Goal: Communication & Community: Connect with others

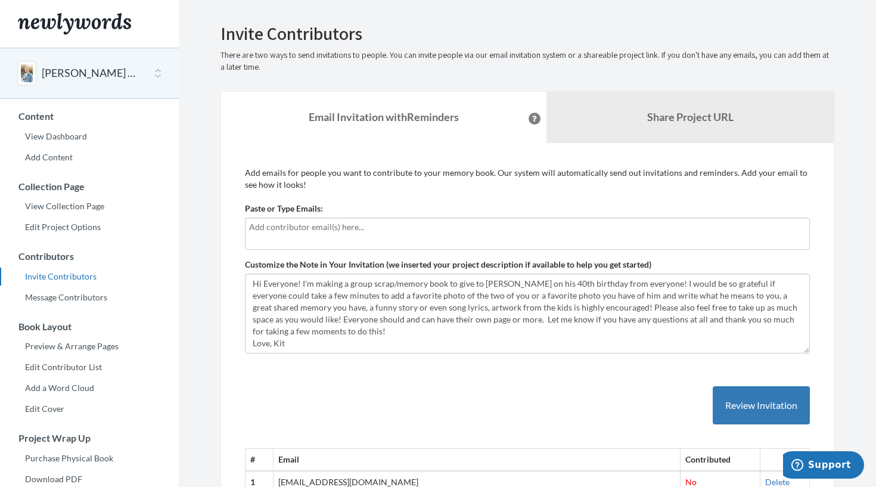
click at [259, 231] on input "text" at bounding box center [527, 227] width 557 height 13
type input "[EMAIL_ADDRESS][DOMAIN_NAME]"
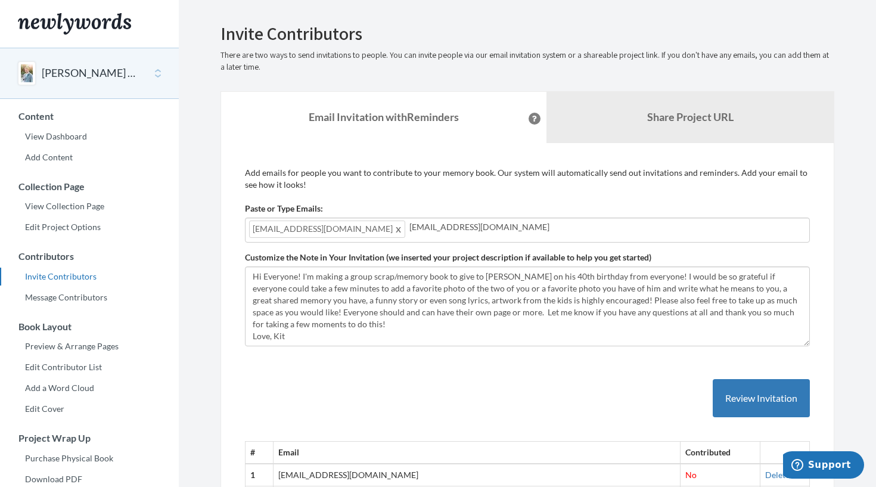
type input "[EMAIL_ADDRESS][DOMAIN_NAME]"
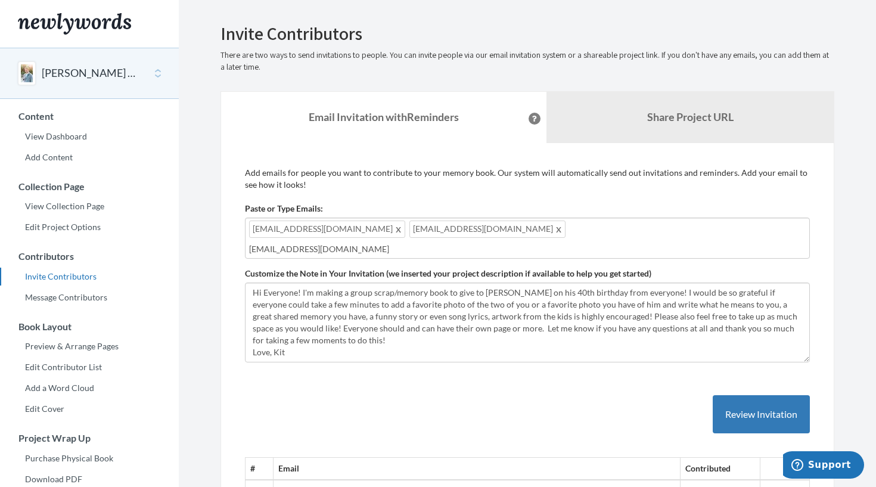
type input "[EMAIL_ADDRESS][DOMAIN_NAME]"
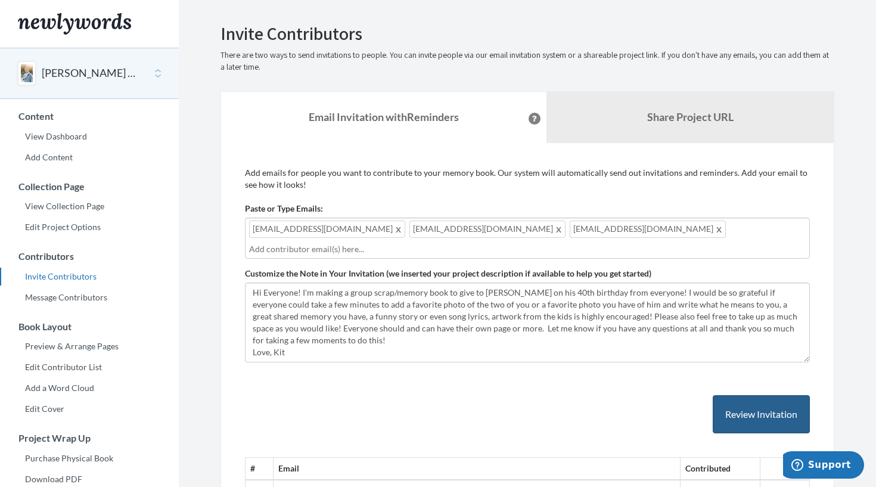
click at [753, 404] on button "Review Invitation" at bounding box center [761, 414] width 97 height 39
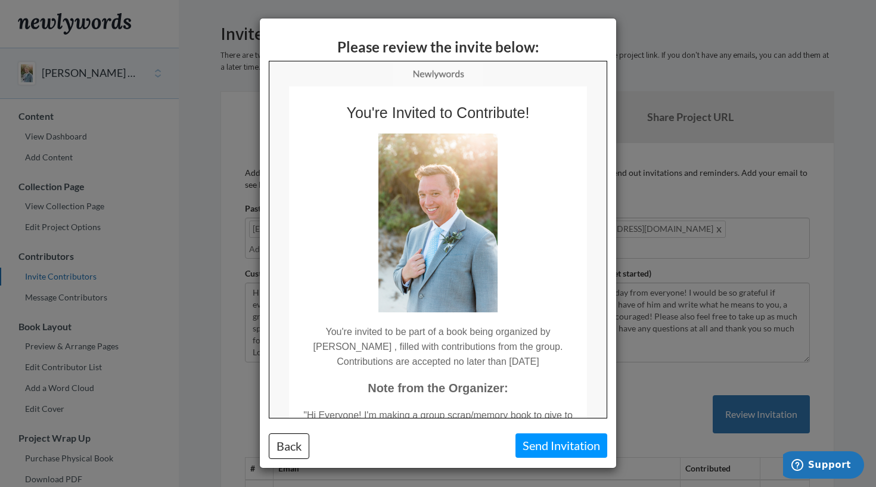
click at [525, 448] on button "Send Invitation" at bounding box center [562, 445] width 92 height 24
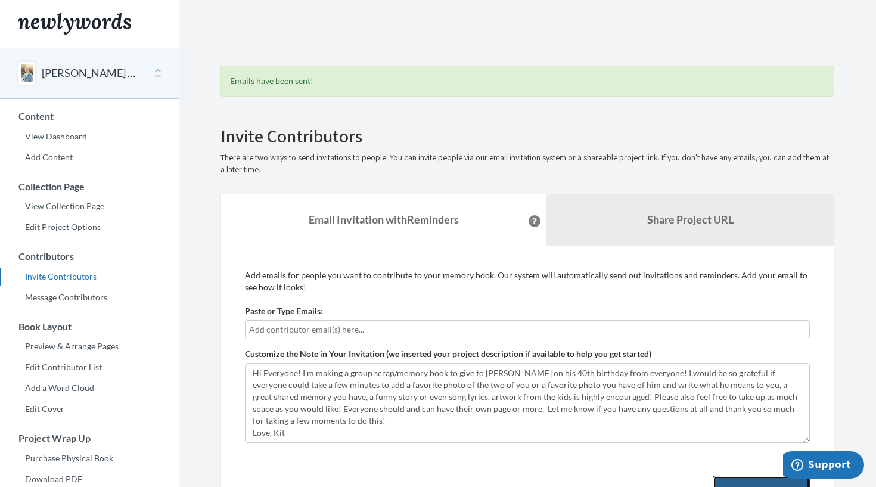
scroll to position [26, 0]
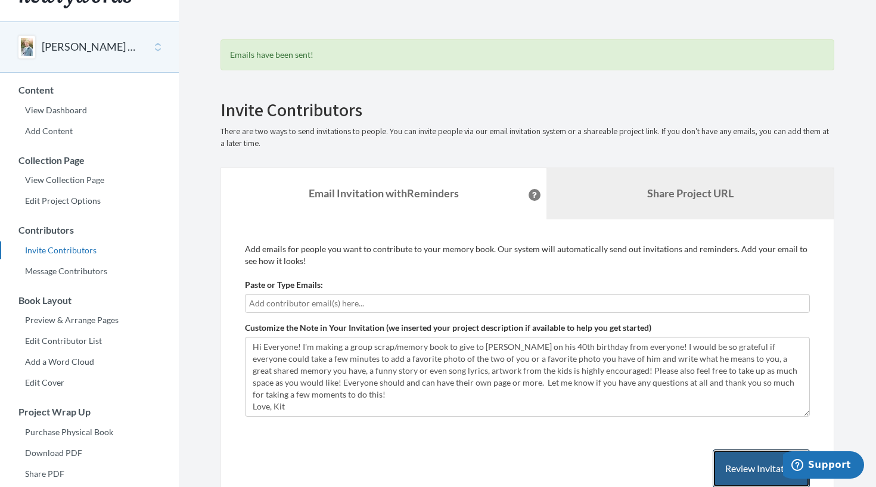
click at [761, 468] on button "Review Invitation" at bounding box center [761, 468] width 97 height 39
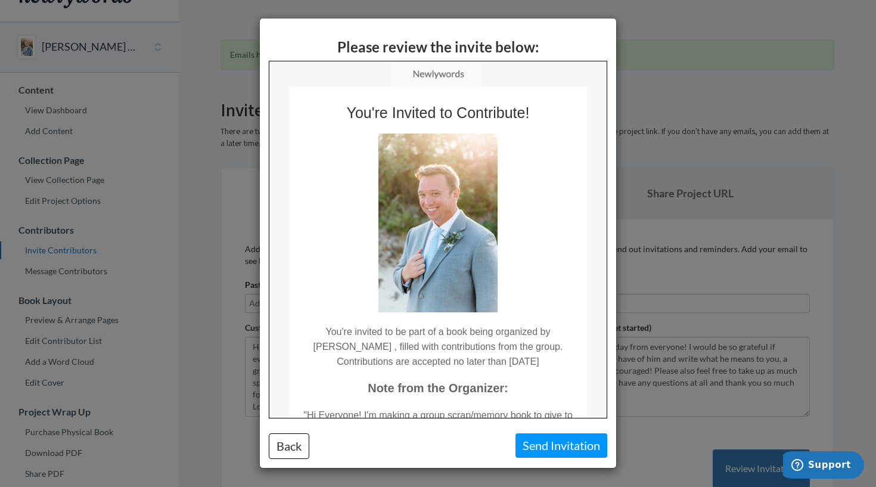
scroll to position [0, 0]
click at [759, 111] on div "Please review the invite below: Back Send Invitation" at bounding box center [438, 243] width 876 height 487
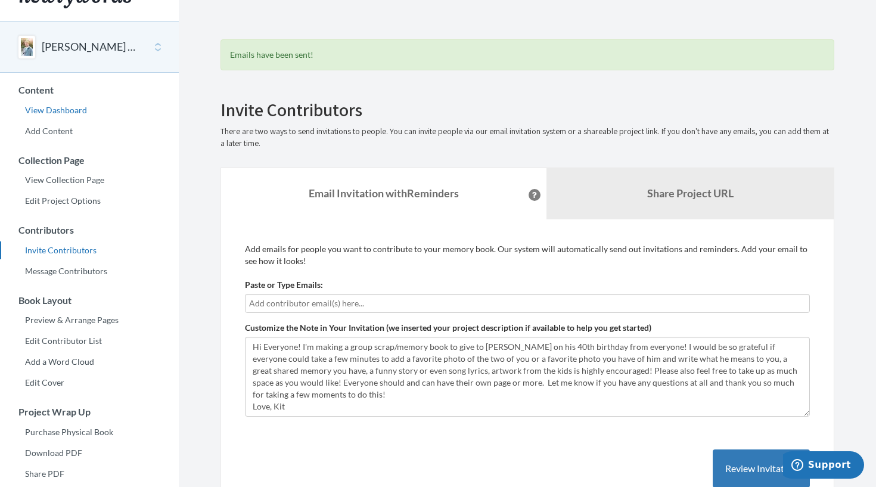
click at [56, 102] on link "View Dashboard" at bounding box center [89, 110] width 179 height 18
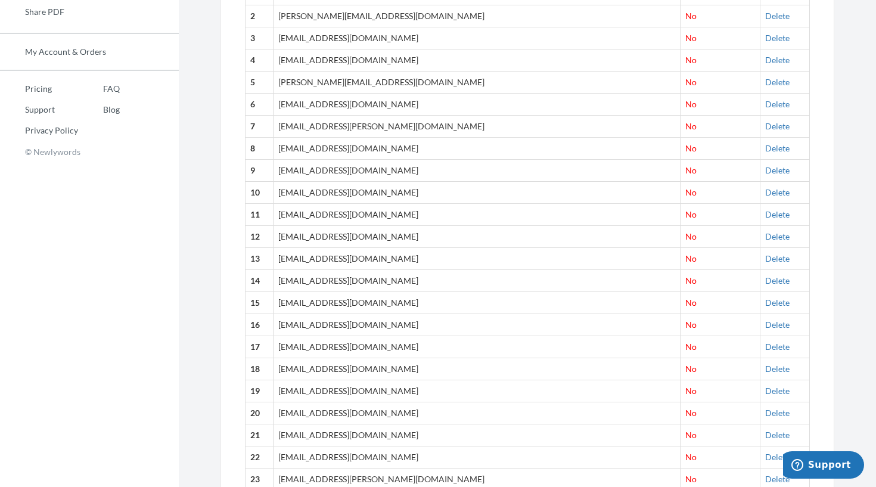
scroll to position [489, 0]
